Goal: Task Accomplishment & Management: Complete application form

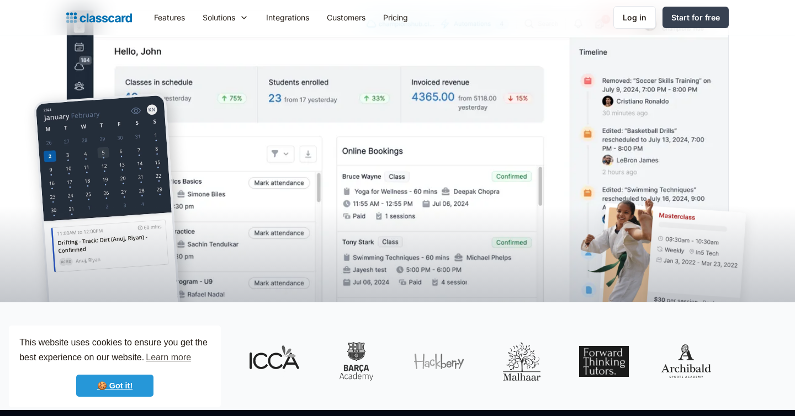
click at [115, 395] on link "🍪 Got it!" at bounding box center [114, 386] width 77 height 22
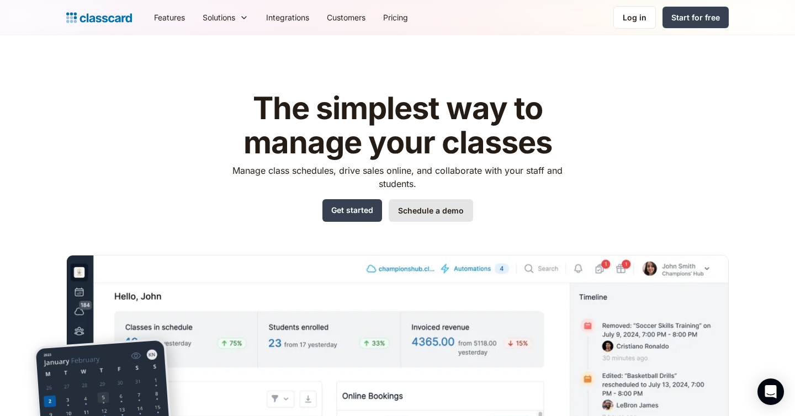
click at [418, 209] on link "Schedule a demo" at bounding box center [431, 210] width 84 height 23
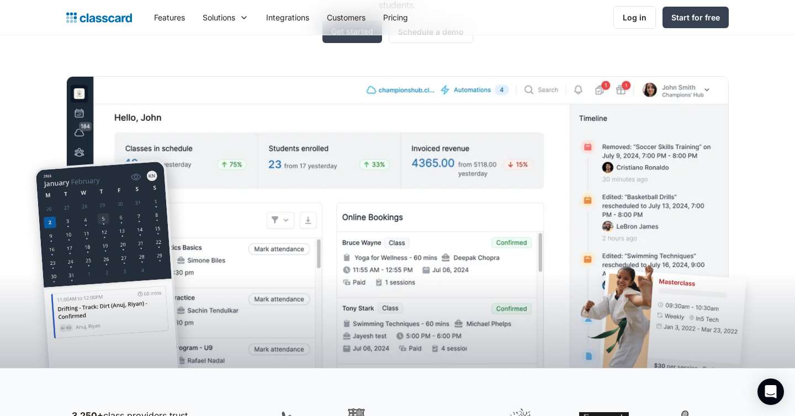
click at [383, 245] on div at bounding box center [397, 294] width 795 height 150
